Goal: Book appointment/travel/reservation

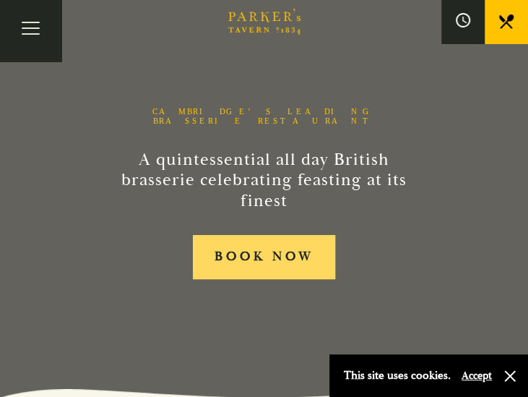
click at [260, 256] on link "BOOK NOW" at bounding box center [264, 257] width 143 height 44
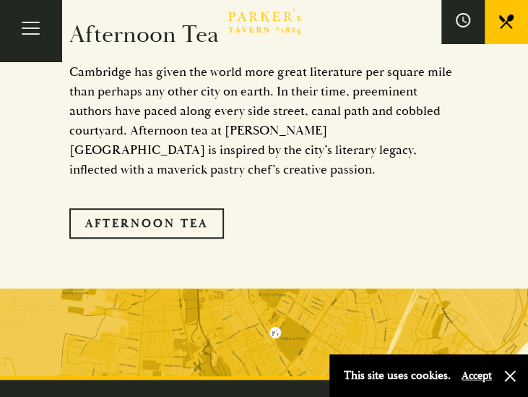
scroll to position [3275, 0]
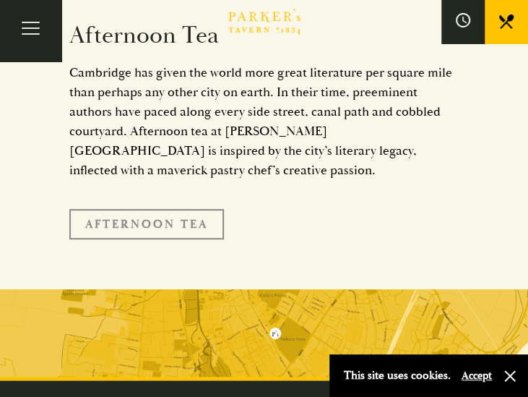
click at [145, 209] on link "Afternoon Tea" at bounding box center [146, 224] width 155 height 30
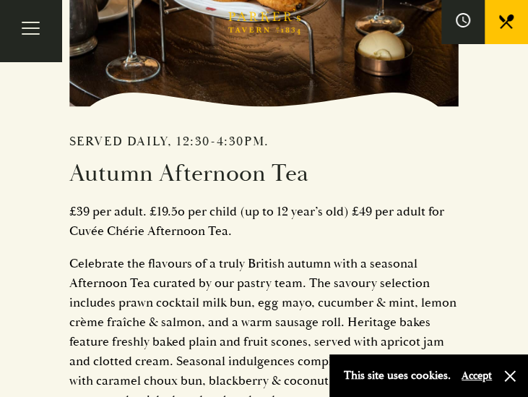
scroll to position [770, 0]
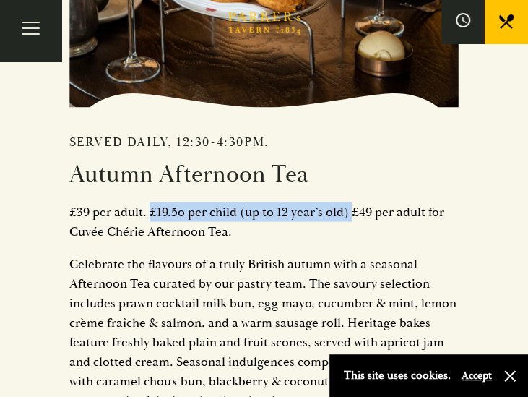
drag, startPoint x: 161, startPoint y: 212, endPoint x: 348, endPoint y: 207, distance: 187.2
click at [348, 207] on p "£39 per adult. £19.5o per child (up to 12 year’s old) £49 per adult for Cuvée C…" at bounding box center [264, 221] width 390 height 39
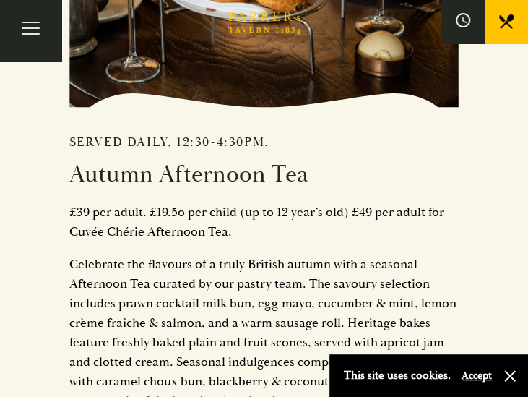
drag, startPoint x: 348, startPoint y: 207, endPoint x: 337, endPoint y: 158, distance: 50.5
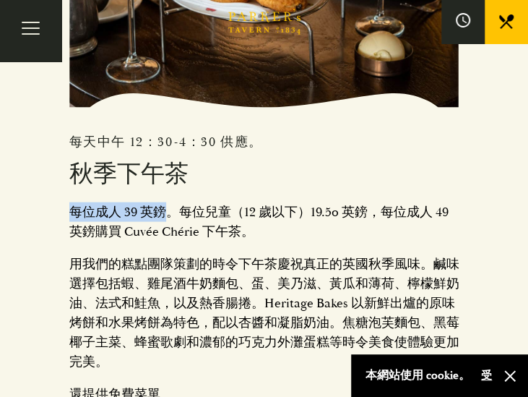
drag, startPoint x: 68, startPoint y: 208, endPoint x: 168, endPoint y: 210, distance: 99.7
click at [168, 210] on div "每天中午 12：30-4：30 供應。 秋季下午茶 每位成人 39 英鎊。每位兒童（12 歲以下）19.5o 英鎊，每位成人 49 英鎊購買 Cuvée Ch…" at bounding box center [265, 69] width 434 height 886
drag, startPoint x: 168, startPoint y: 210, endPoint x: 213, endPoint y: 247, distance: 58.6
click at [213, 247] on div "每天中午 12：30-4：30 供應。 秋季下午茶 每位成人 39 英鎊。每位兒童（12 歲以下）19.5o 英鎊，每位成人 49 英鎊購買 Cuvée Ch…" at bounding box center [264, 293] width 390 height 340
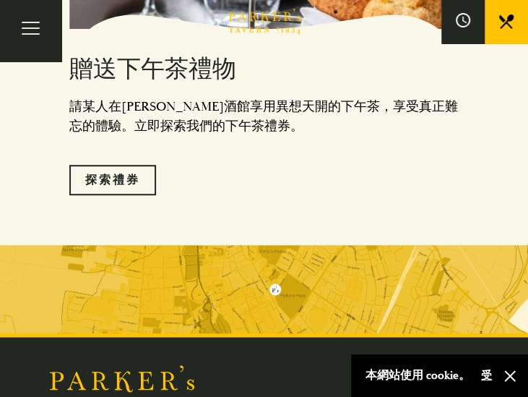
scroll to position [1926, 0]
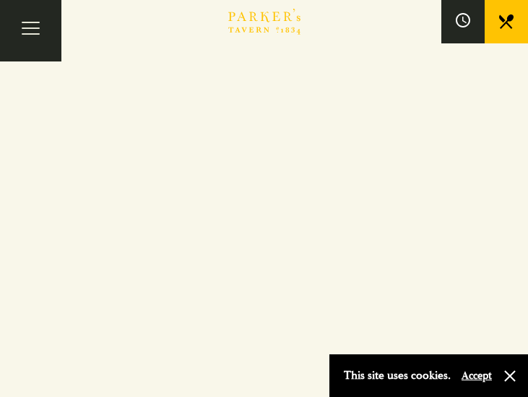
scroll to position [1985, 0]
